Goal: Find specific page/section: Find specific page/section

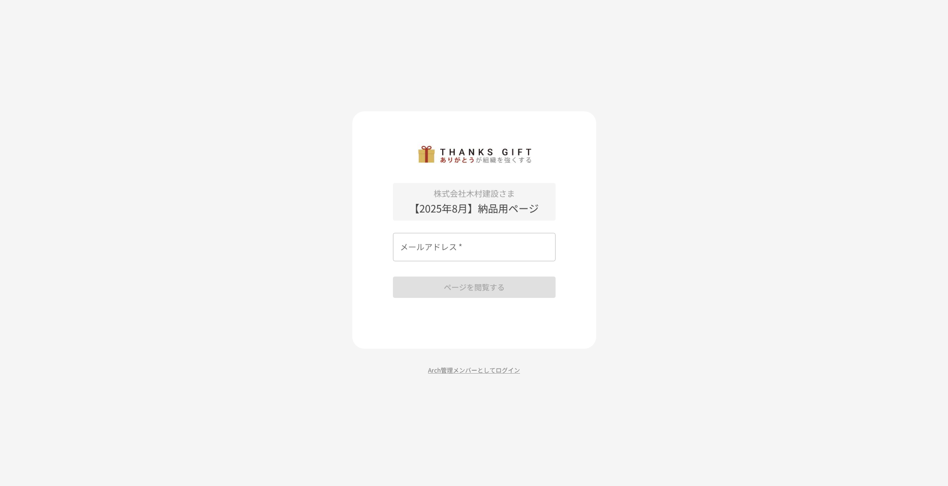
click at [455, 253] on input "メールアドレス   *" at bounding box center [474, 247] width 163 height 28
type input "*"
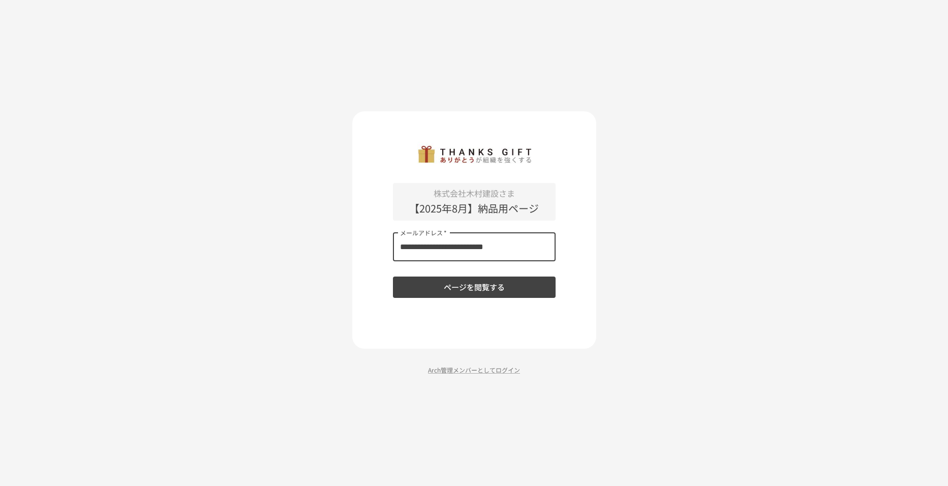
type input "**********"
click at [481, 285] on button "ページを閲覧する" at bounding box center [474, 286] width 163 height 21
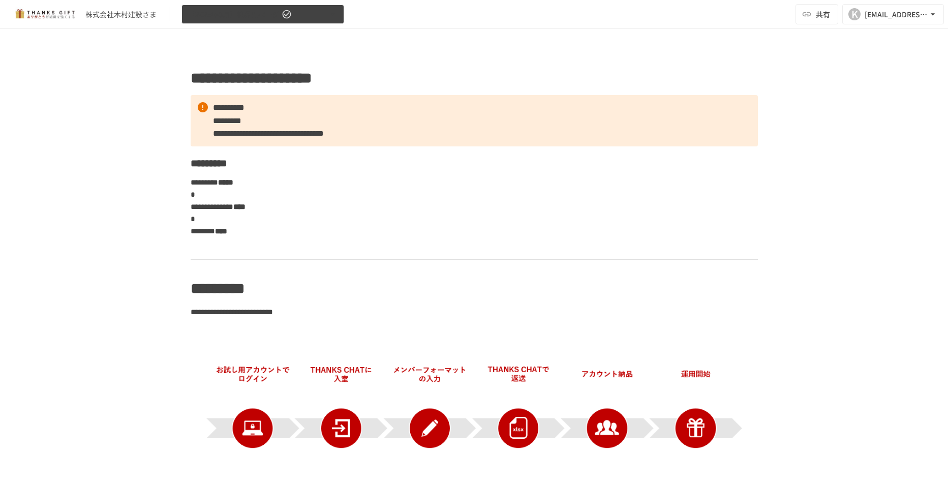
click at [306, 18] on button "【2025年8月】納品用ページ" at bounding box center [262, 15] width 163 height 20
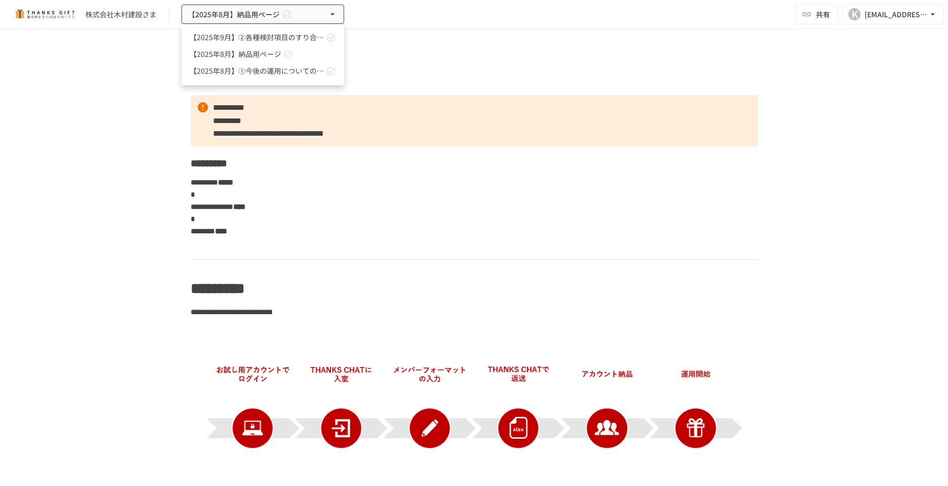
click at [380, 32] on div at bounding box center [474, 243] width 948 height 486
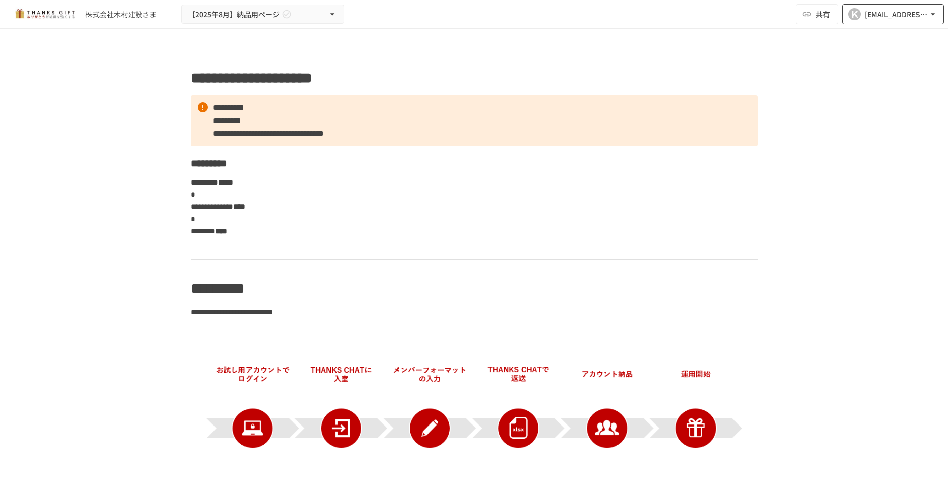
click at [940, 19] on button "K [EMAIL_ADDRESS][DOMAIN_NAME]" at bounding box center [893, 14] width 102 height 20
click at [938, 30] on li "組織設定" at bounding box center [890, 37] width 97 height 18
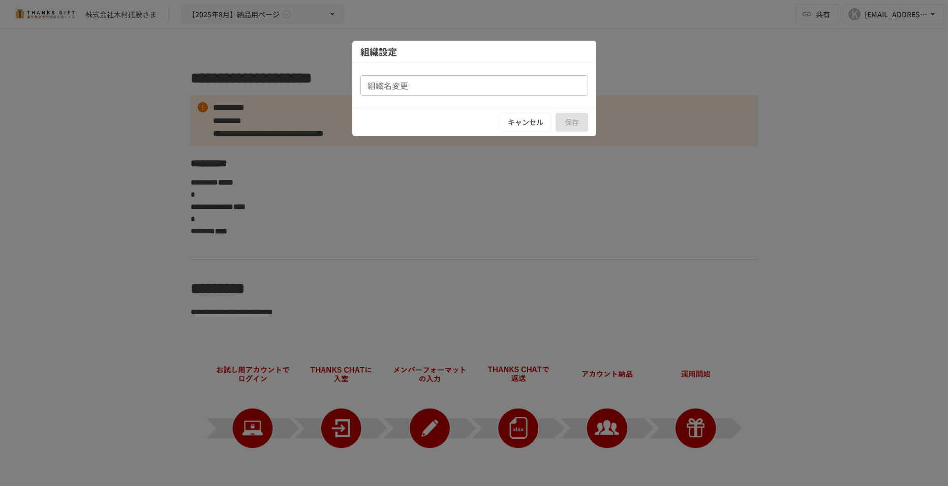
click at [509, 194] on div at bounding box center [474, 243] width 948 height 486
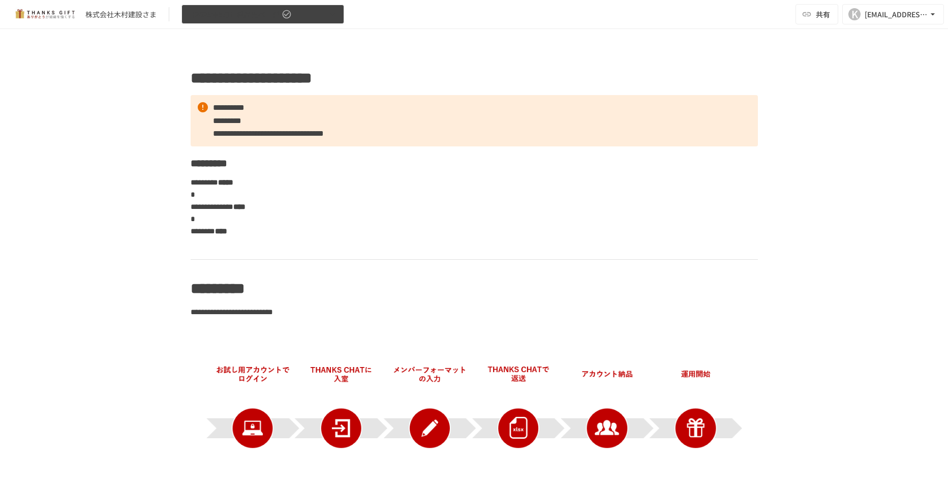
click at [334, 21] on button "【2025年8月】納品用ページ" at bounding box center [262, 15] width 163 height 20
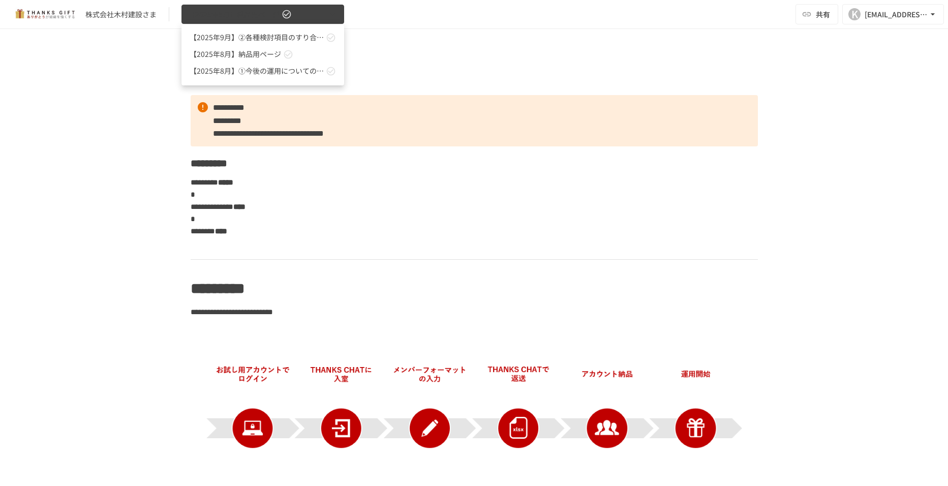
click at [334, 21] on div at bounding box center [474, 243] width 948 height 486
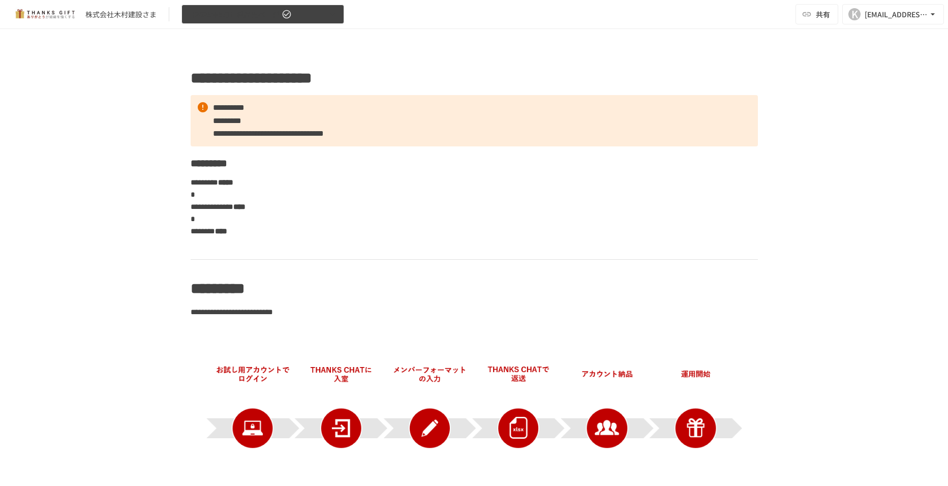
click at [339, 18] on button "【2025年8月】納品用ページ" at bounding box center [262, 15] width 163 height 20
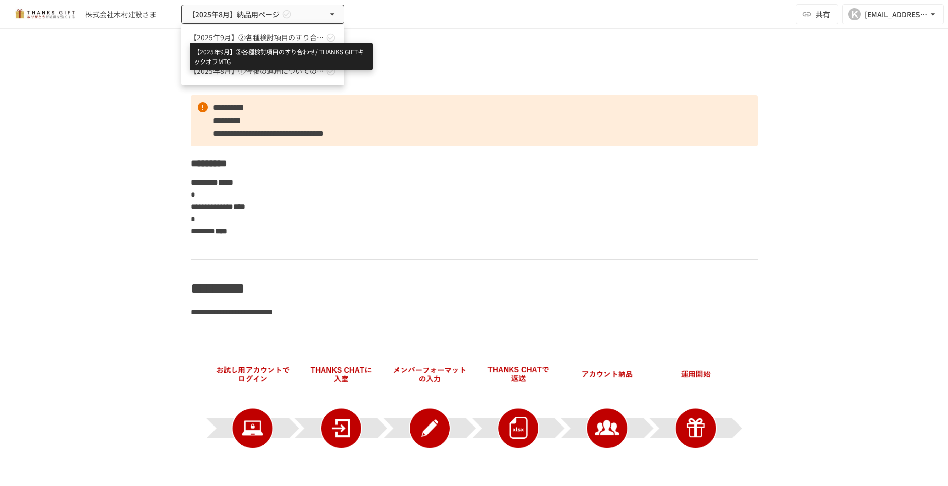
click at [307, 36] on span "【2025年9月】②各種検討項目のすり合わせ/ THANKS GIFTキックオフMTG" at bounding box center [257, 37] width 134 height 11
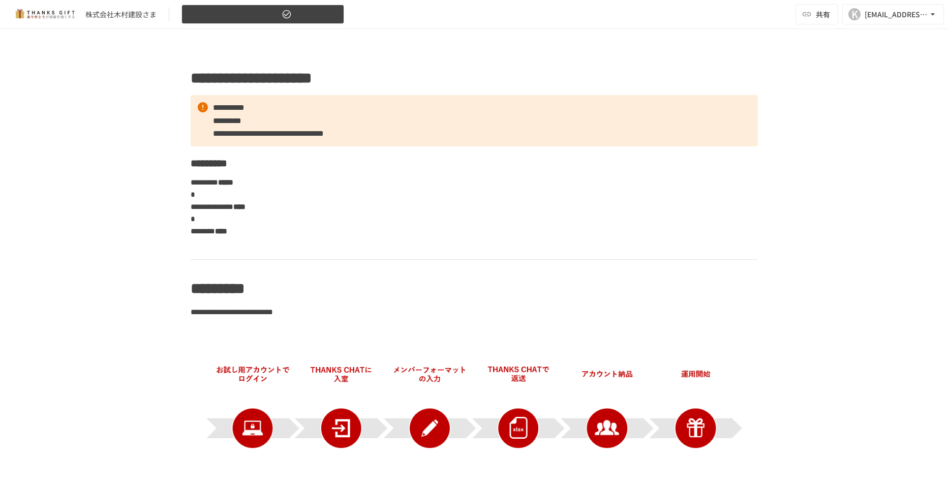
click at [325, 12] on button "【2025年8月】納品用ページ" at bounding box center [262, 15] width 163 height 20
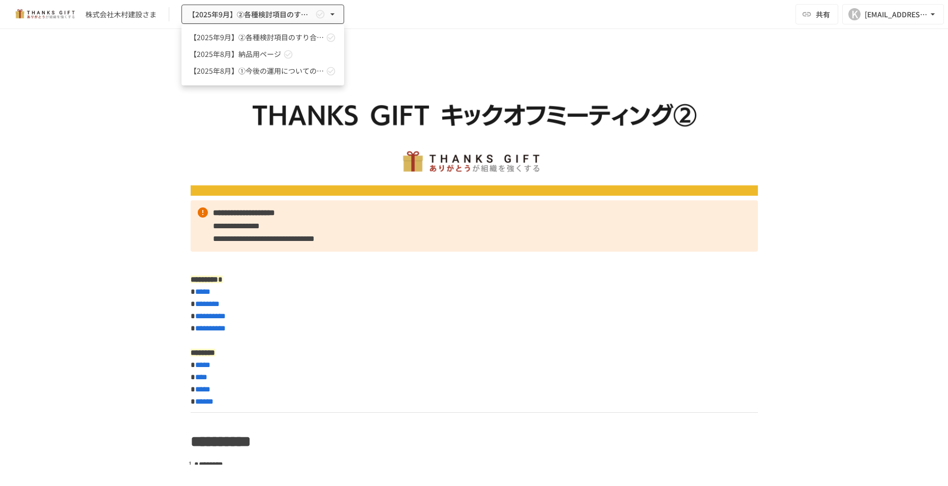
click at [397, 186] on div at bounding box center [474, 243] width 948 height 486
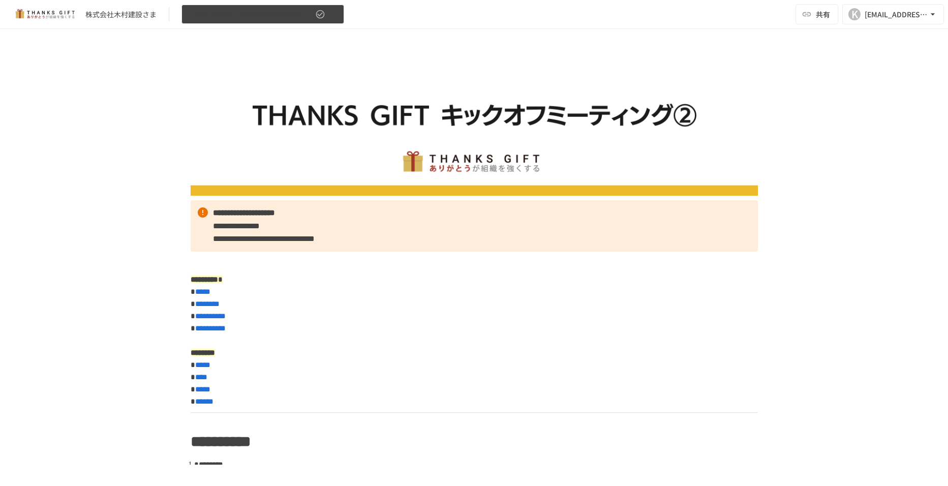
click at [339, 12] on button "【2025年9月】②各種検討項目のすり合わせ/ THANKS GIFTキックオフMTG" at bounding box center [262, 15] width 163 height 20
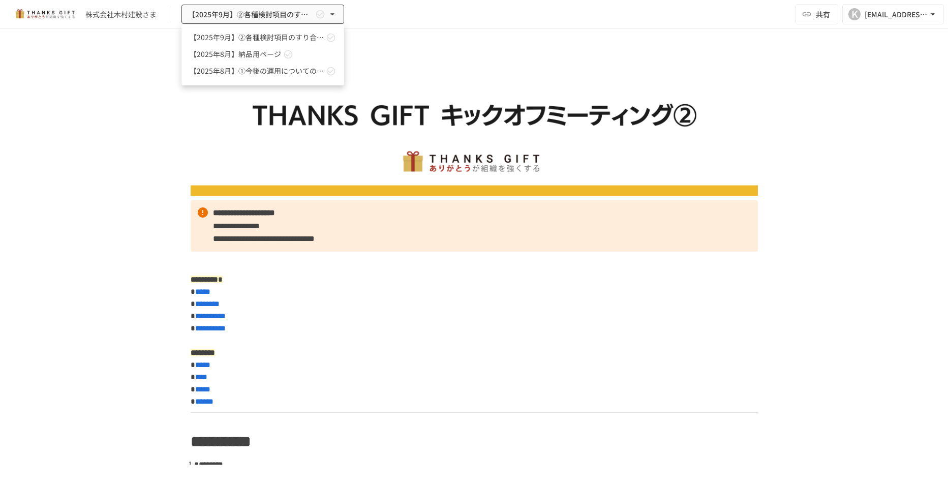
click at [299, 57] on link "【2025年8月】納品用ページ" at bounding box center [262, 54] width 163 height 17
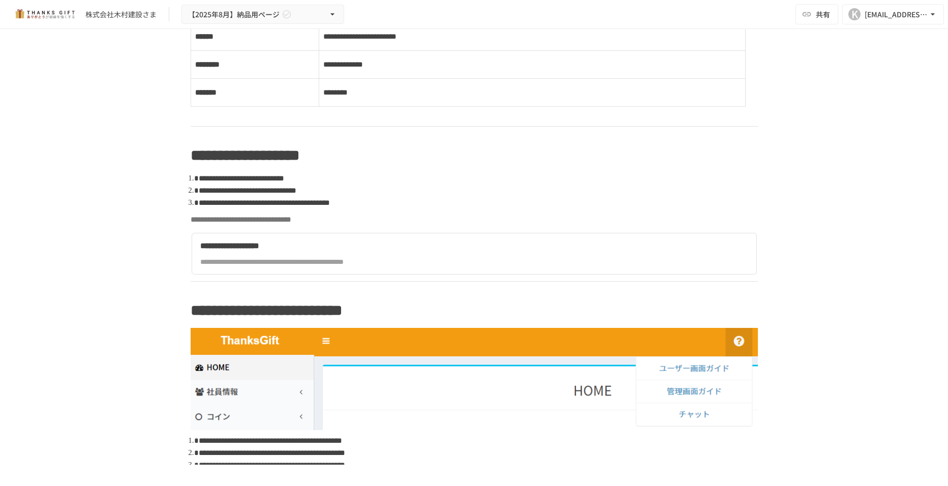
scroll to position [915, 0]
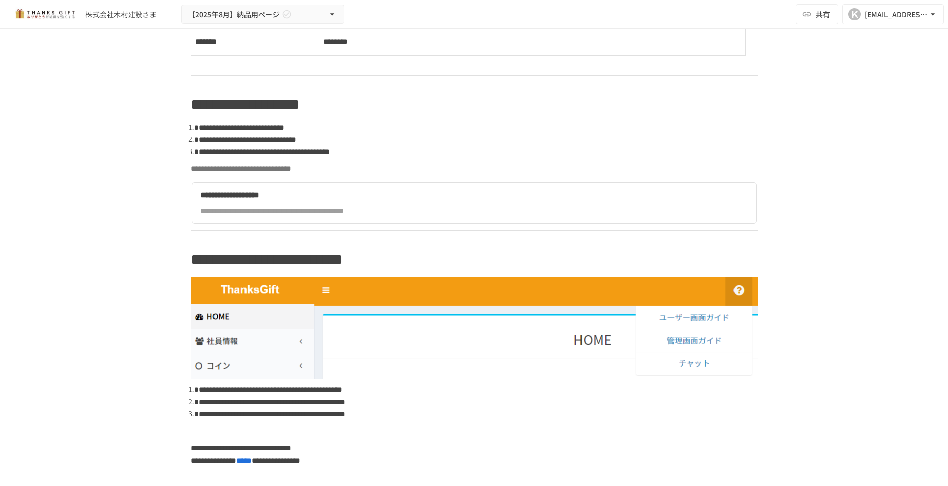
click at [332, 214] on div "**********" at bounding box center [378, 210] width 356 height 11
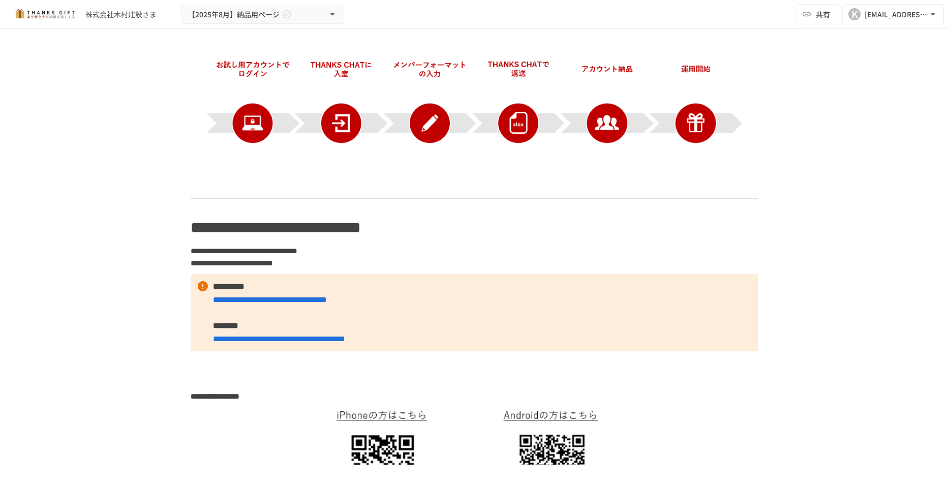
scroll to position [0, 0]
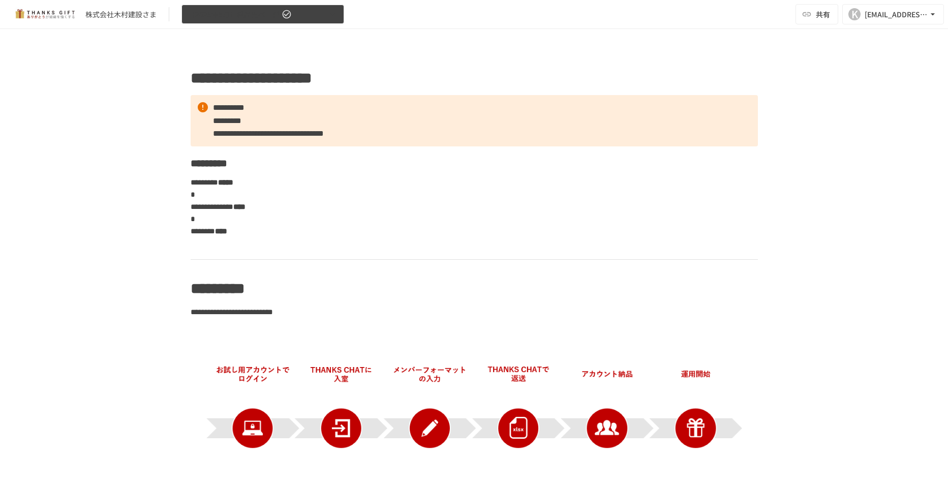
click at [324, 16] on button "【2025年8月】納品用ページ" at bounding box center [262, 15] width 163 height 20
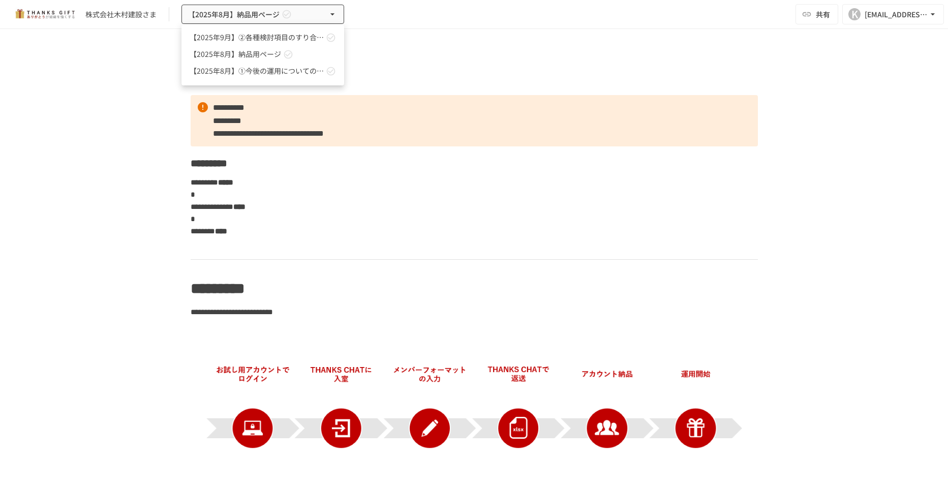
click at [103, 96] on div at bounding box center [474, 243] width 948 height 486
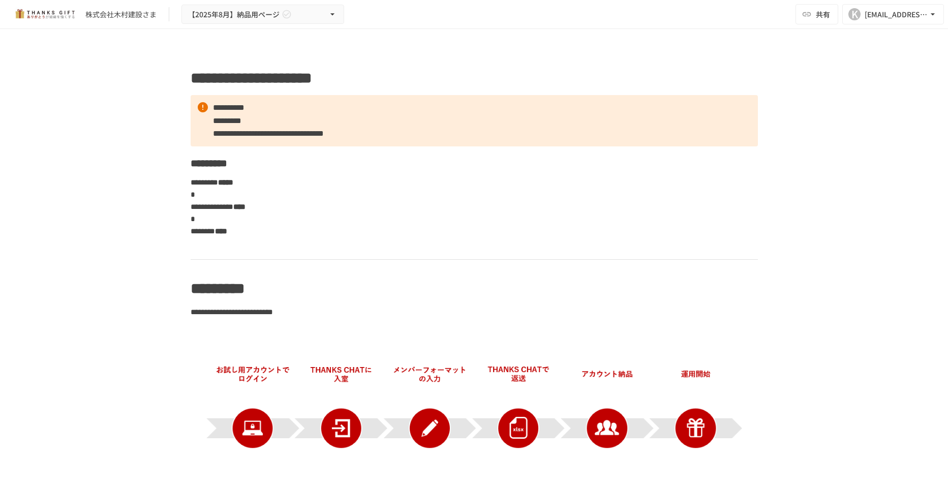
click at [113, 10] on div "株式会社木村建設さま" at bounding box center [120, 14] width 71 height 11
click at [48, 14] on img at bounding box center [44, 14] width 65 height 16
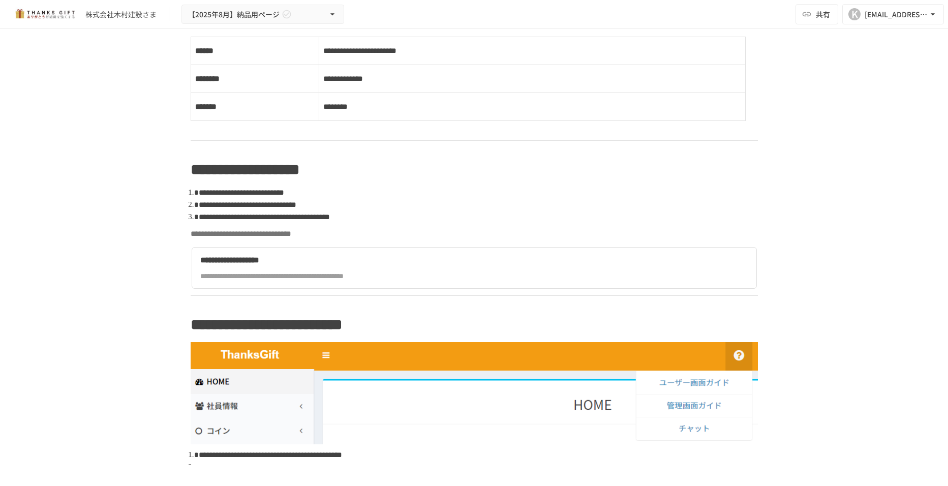
scroll to position [443, 0]
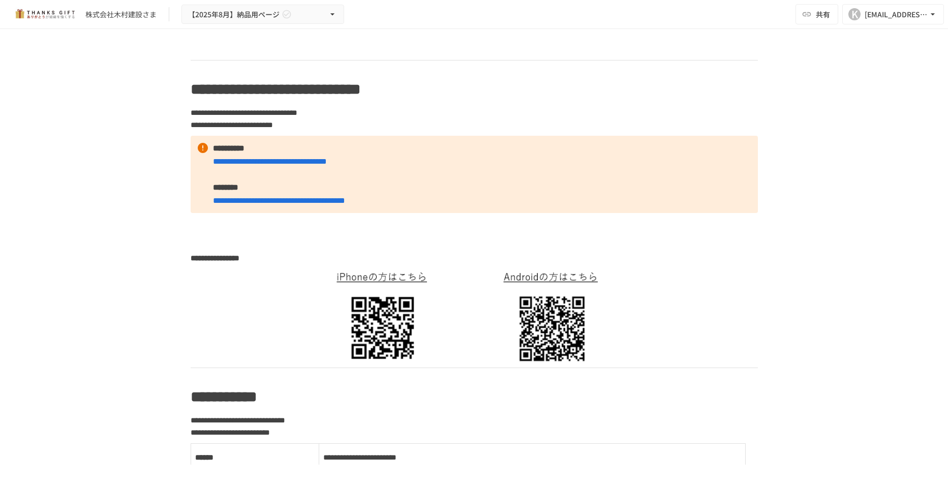
click at [244, 152] on strong "**********" at bounding box center [229, 148] width 32 height 8
